Goal: Transaction & Acquisition: Book appointment/travel/reservation

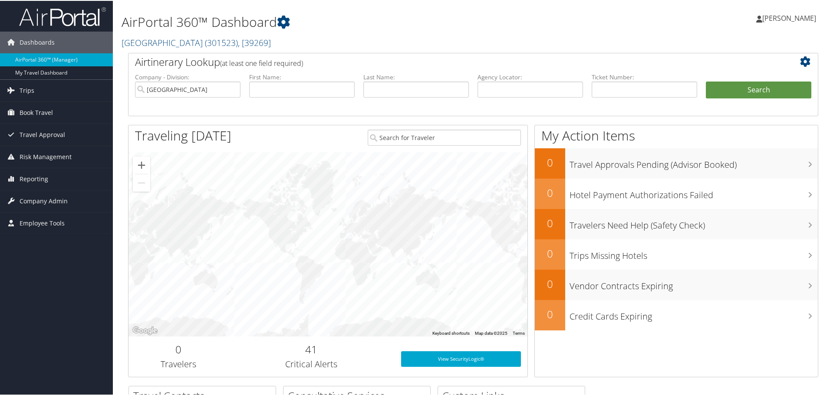
click at [42, 113] on span "Book Travel" at bounding box center [36, 112] width 33 height 22
click at [47, 154] on link "Book/Manage Online Trips" at bounding box center [56, 155] width 113 height 13
click at [50, 157] on link "Book/Manage Online Trips" at bounding box center [56, 155] width 113 height 13
drag, startPoint x: 757, startPoint y: 17, endPoint x: 756, endPoint y: 23, distance: 5.7
click at [757, 17] on ul "Jennifer Gowin Jennifer Gowin" at bounding box center [785, 17] width 78 height 26
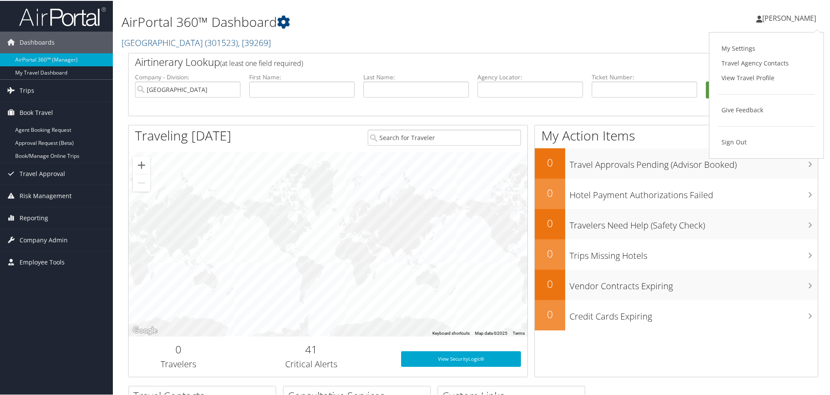
click at [726, 144] on link "Sign Out" at bounding box center [766, 141] width 97 height 15
